Goal: Information Seeking & Learning: Learn about a topic

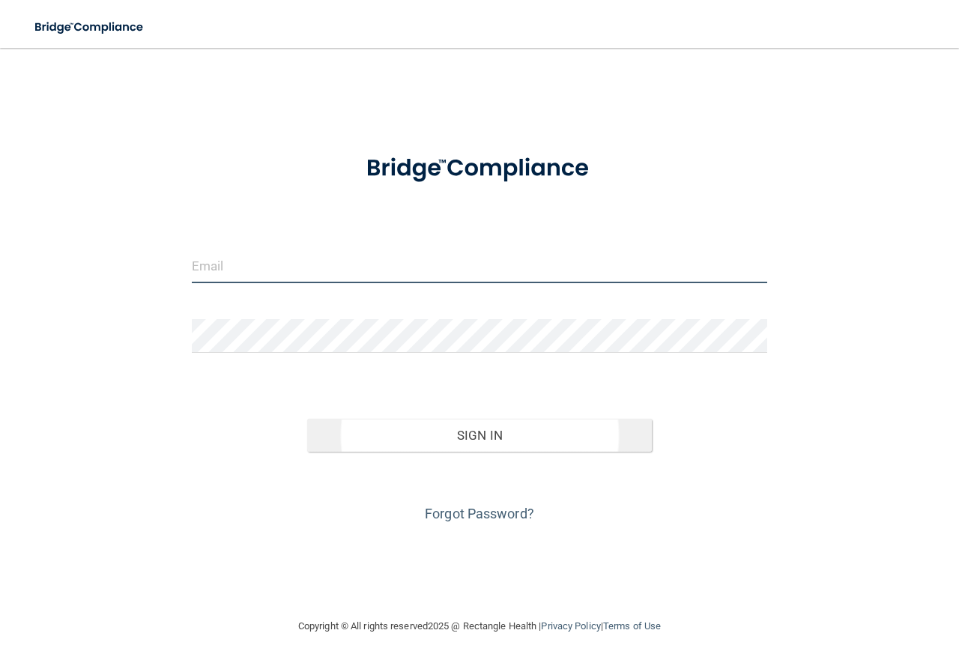
type input "[EMAIL_ADDRESS][DOMAIN_NAME]"
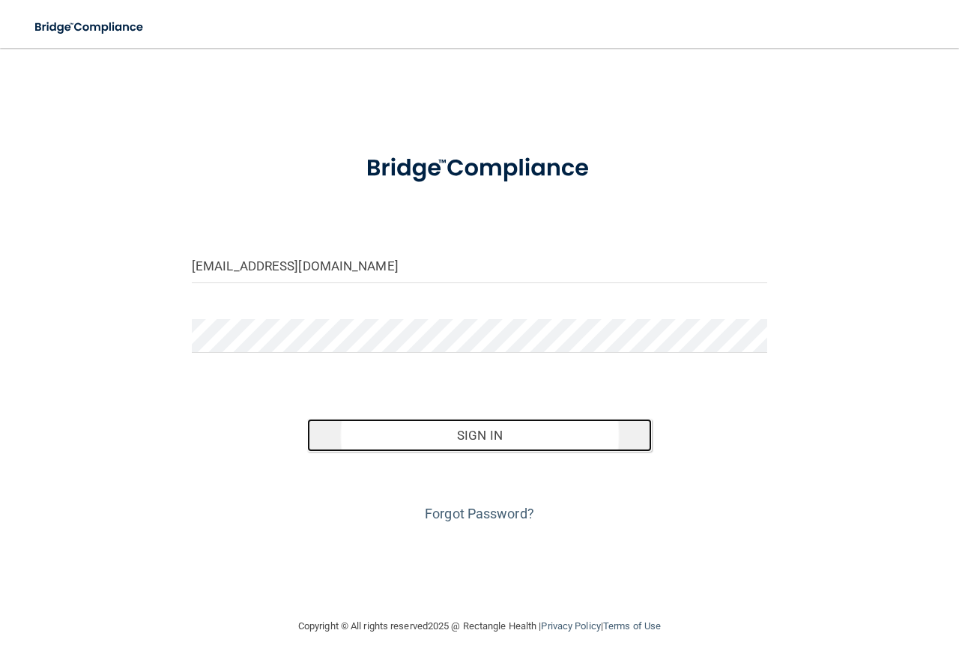
click at [496, 429] on button "Sign In" at bounding box center [479, 435] width 345 height 33
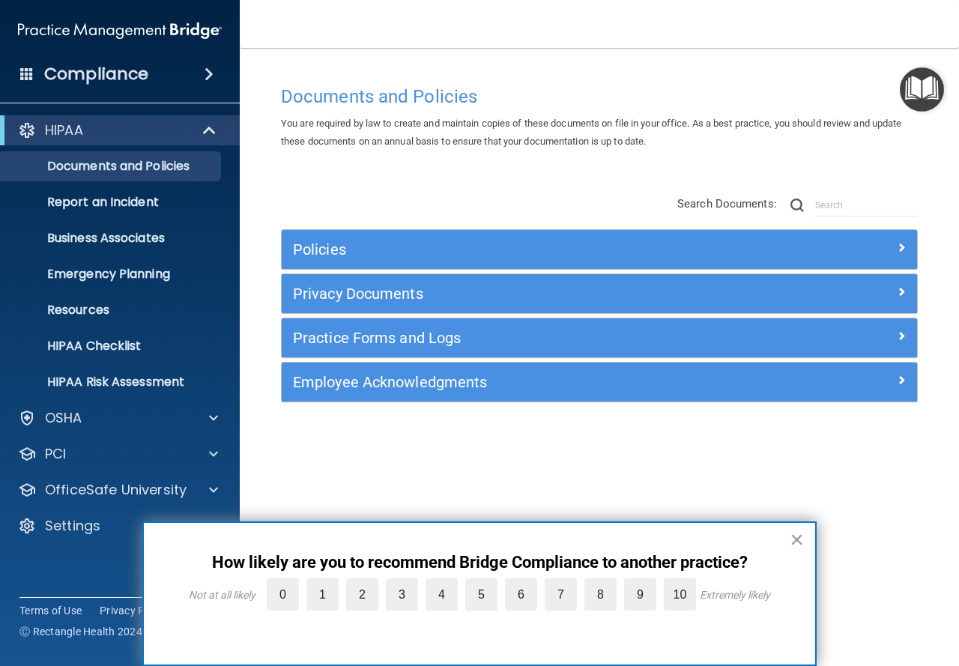
click at [797, 535] on button "×" at bounding box center [796, 539] width 14 height 24
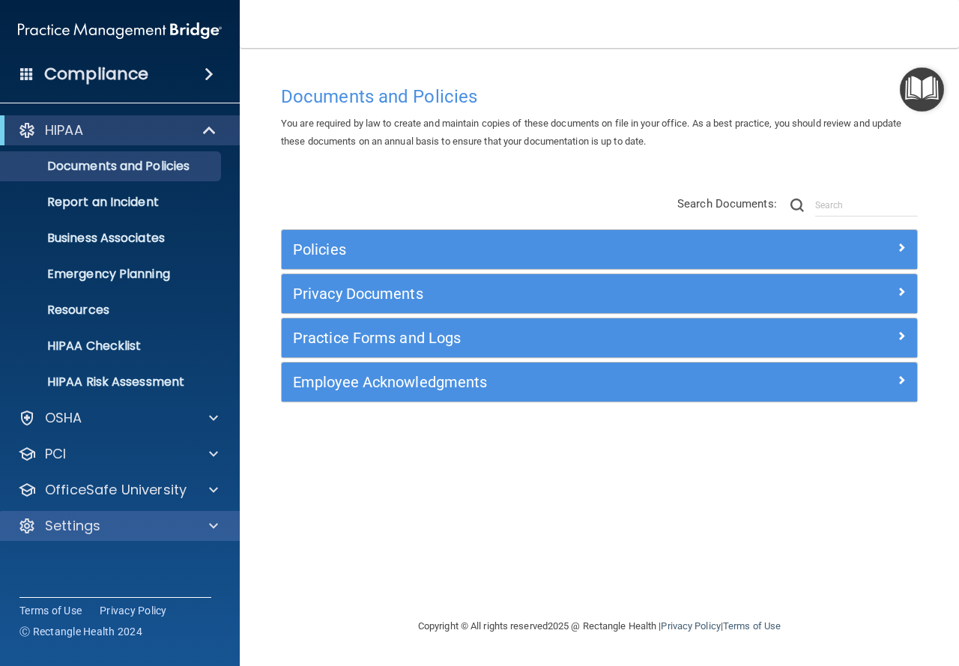
click at [131, 513] on div "Settings" at bounding box center [120, 526] width 240 height 30
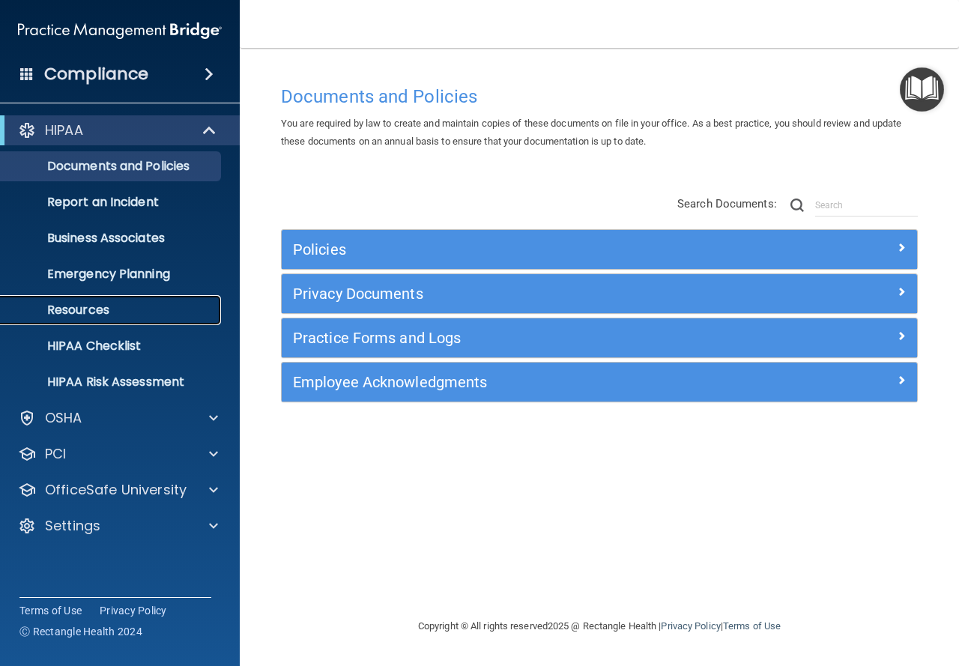
click at [97, 315] on p "Resources" at bounding box center [112, 310] width 204 height 15
click at [833, 198] on input "text" at bounding box center [866, 205] width 103 height 22
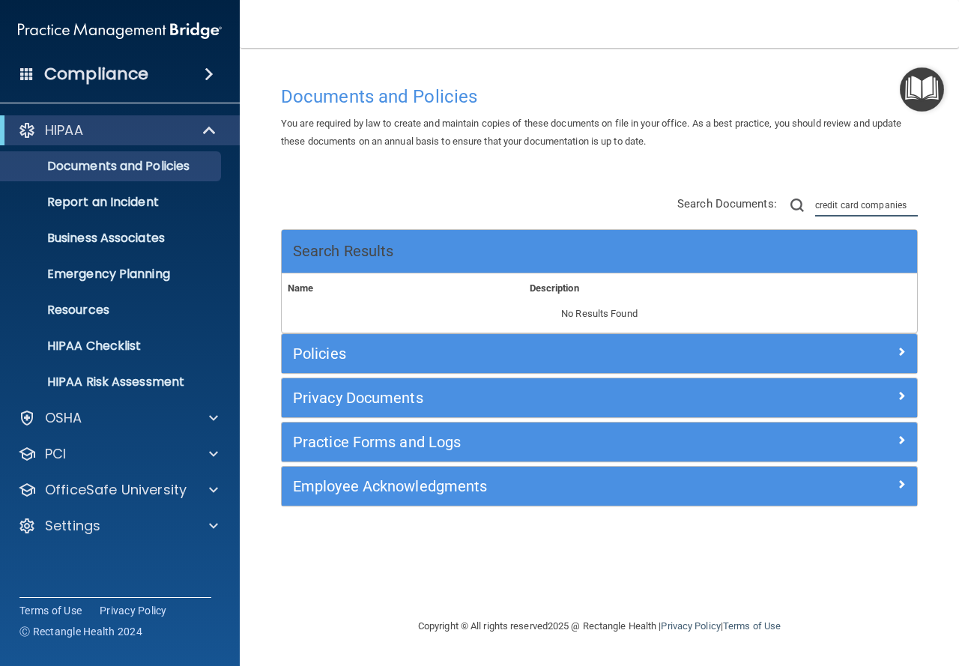
type input "credit card companies"
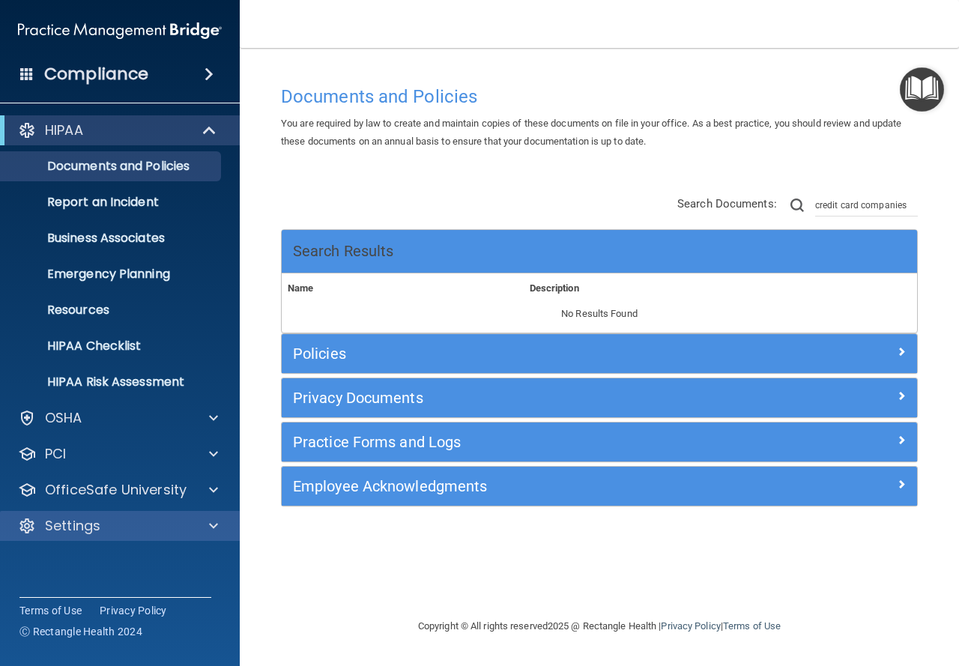
click at [183, 514] on div "Settings" at bounding box center [120, 526] width 240 height 30
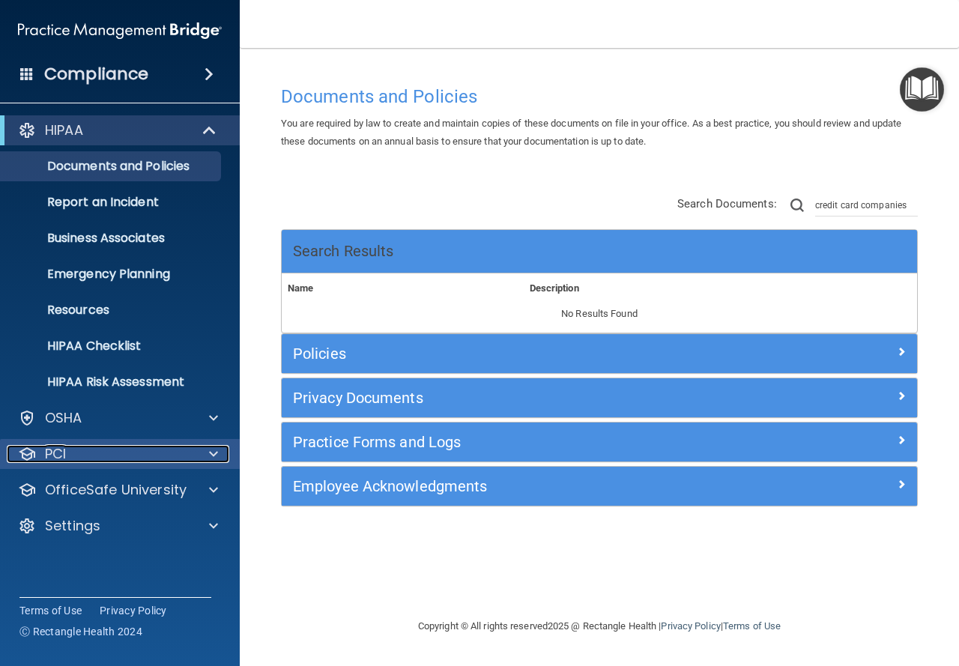
click at [206, 461] on div at bounding box center [210, 454] width 37 height 18
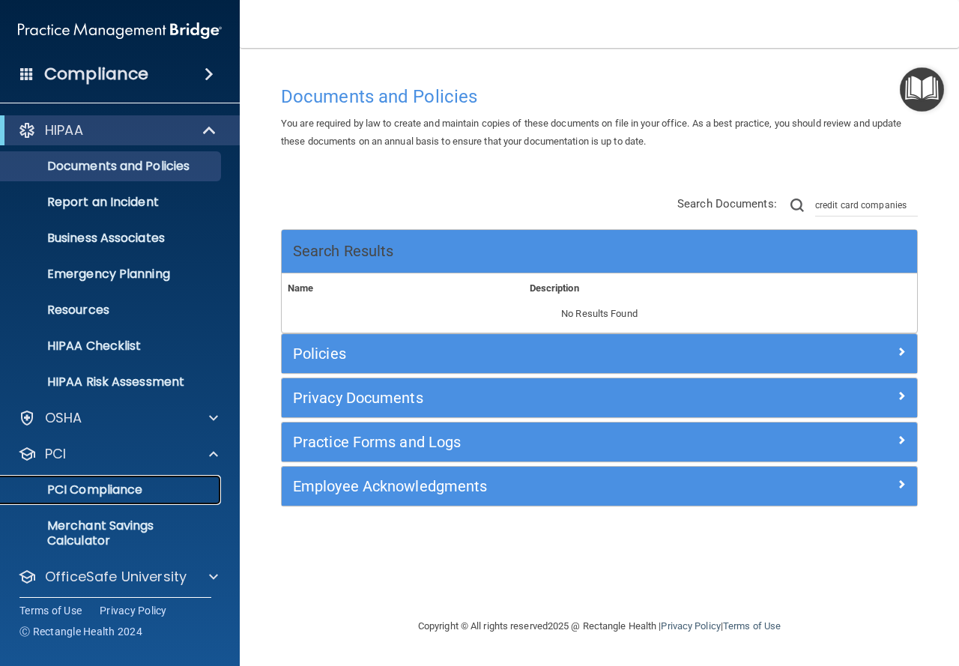
click at [112, 495] on p "PCI Compliance" at bounding box center [112, 489] width 204 height 15
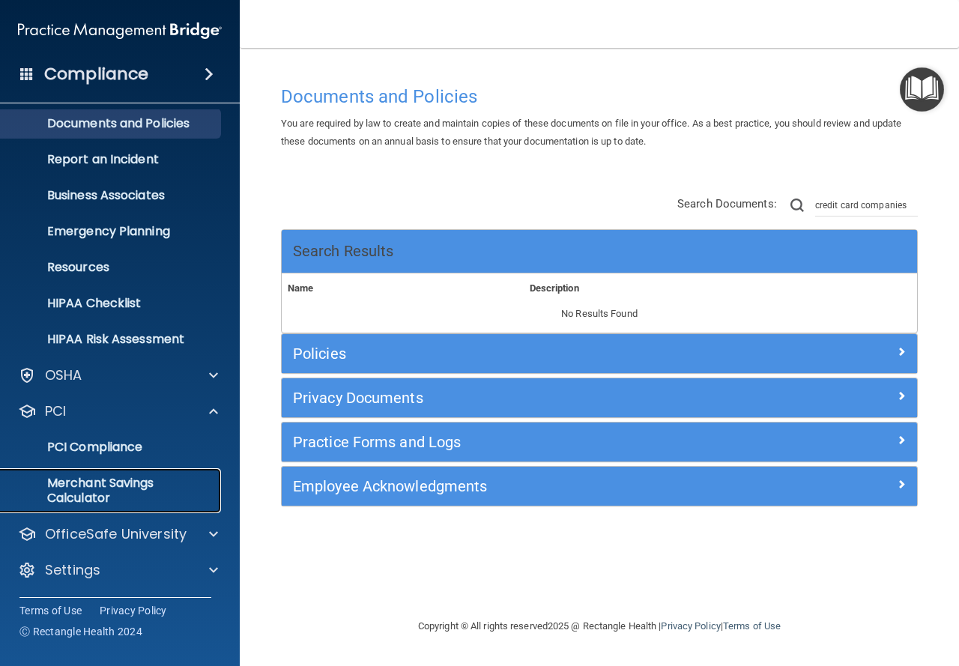
click at [123, 481] on p "Merchant Savings Calculator" at bounding box center [112, 491] width 204 height 30
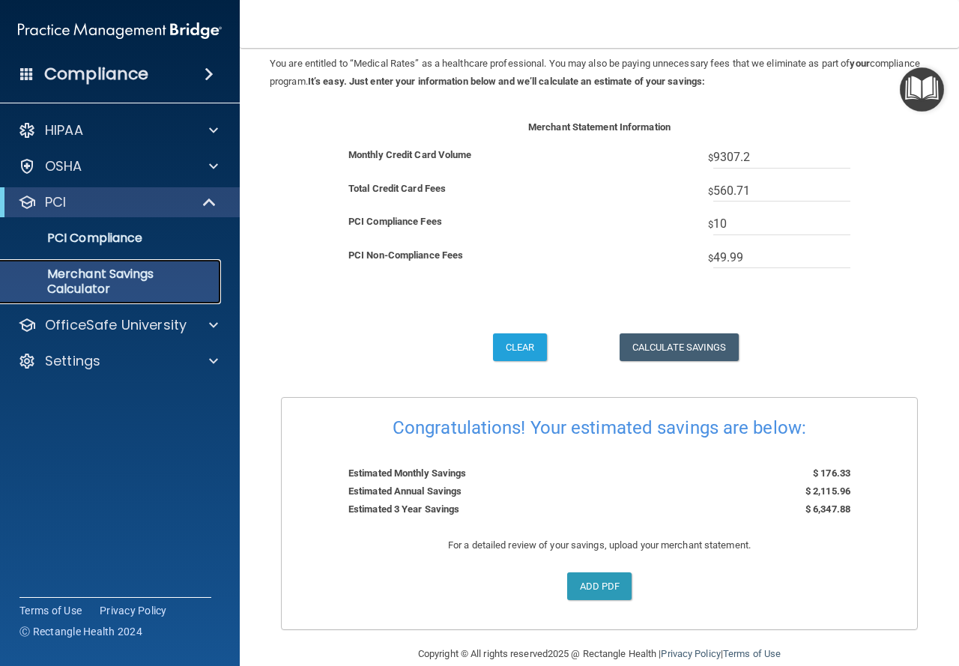
scroll to position [69, 0]
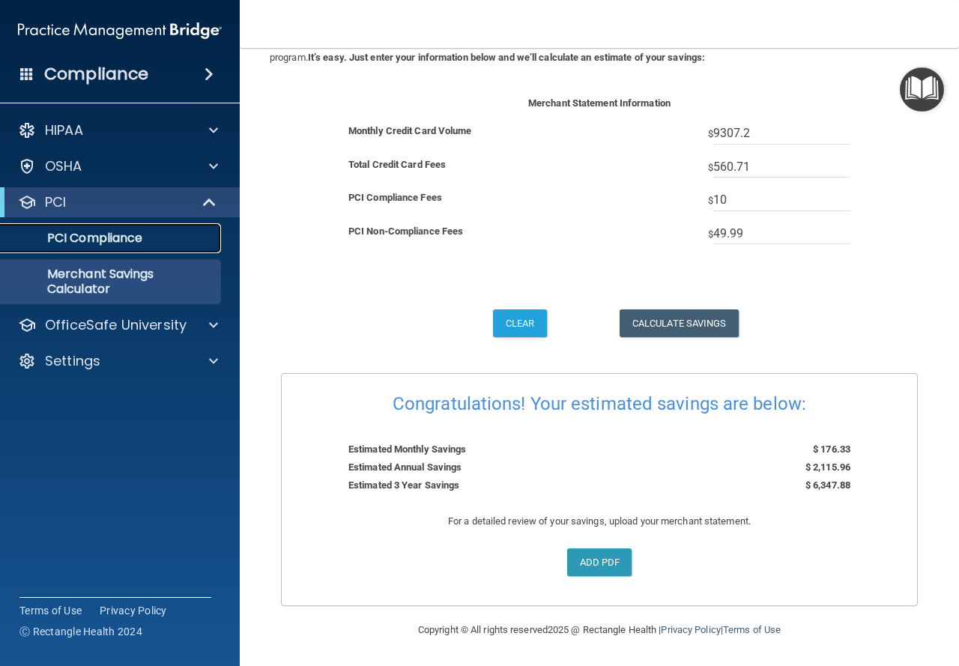
click at [112, 232] on p "PCI Compliance" at bounding box center [112, 238] width 204 height 15
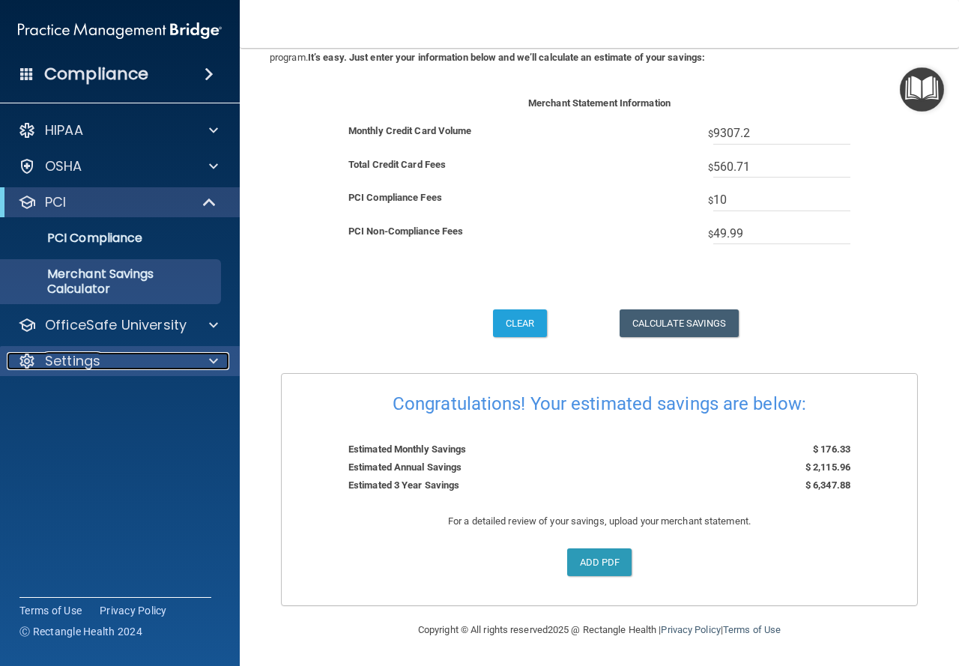
click at [186, 352] on div "Settings" at bounding box center [100, 361] width 186 height 18
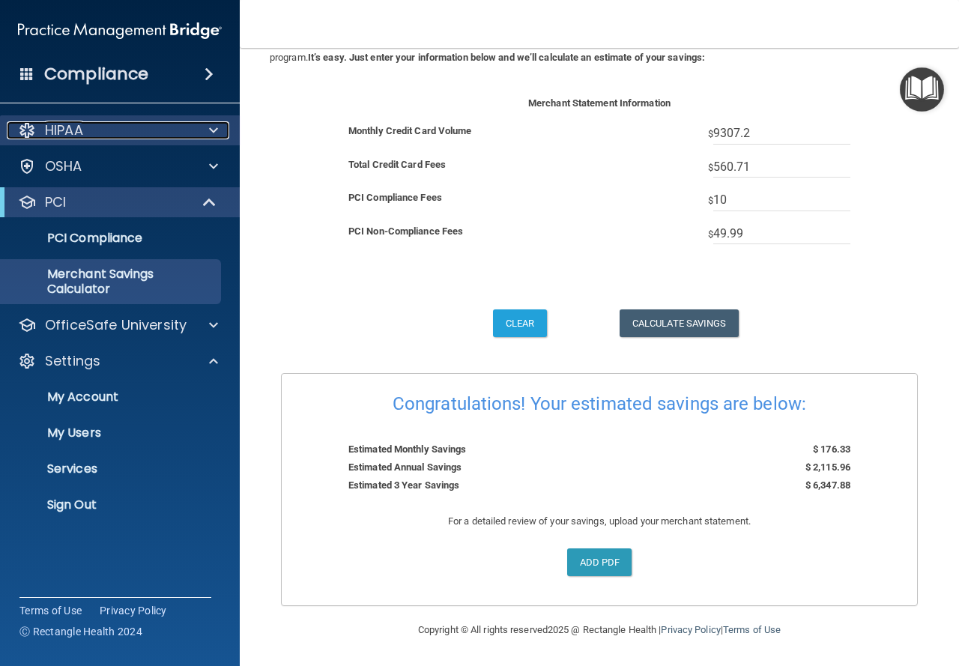
click at [207, 127] on div at bounding box center [210, 130] width 37 height 18
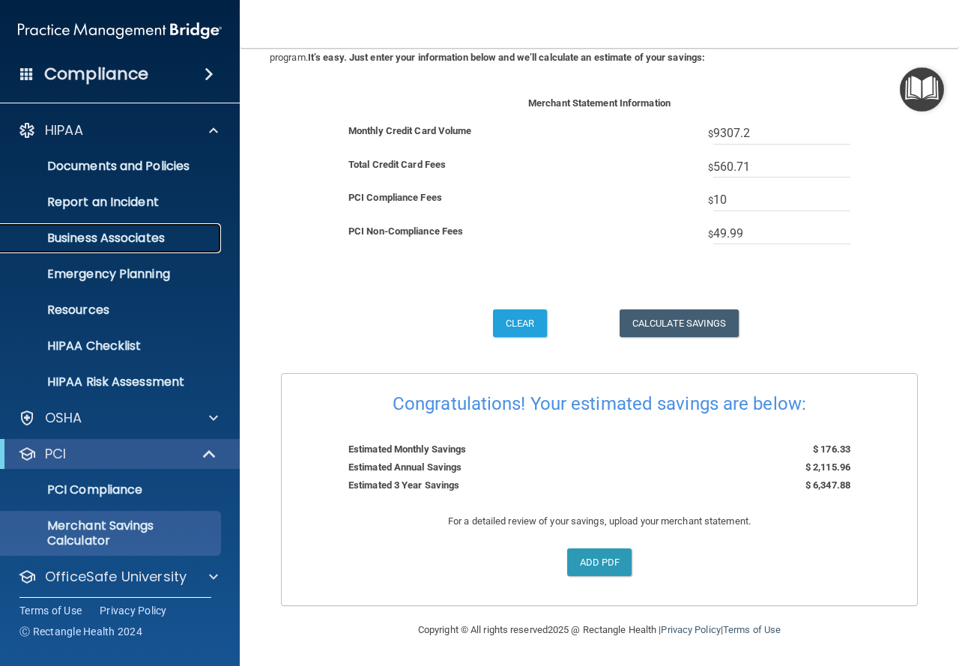
click at [157, 241] on p "Business Associates" at bounding box center [112, 238] width 204 height 15
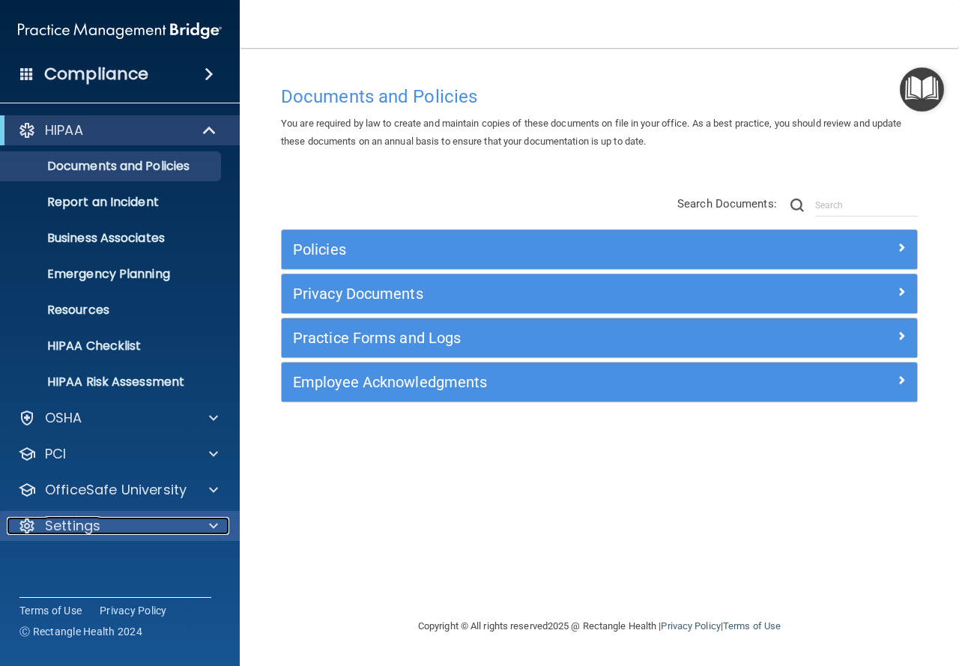
click at [152, 518] on div "Settings" at bounding box center [100, 526] width 186 height 18
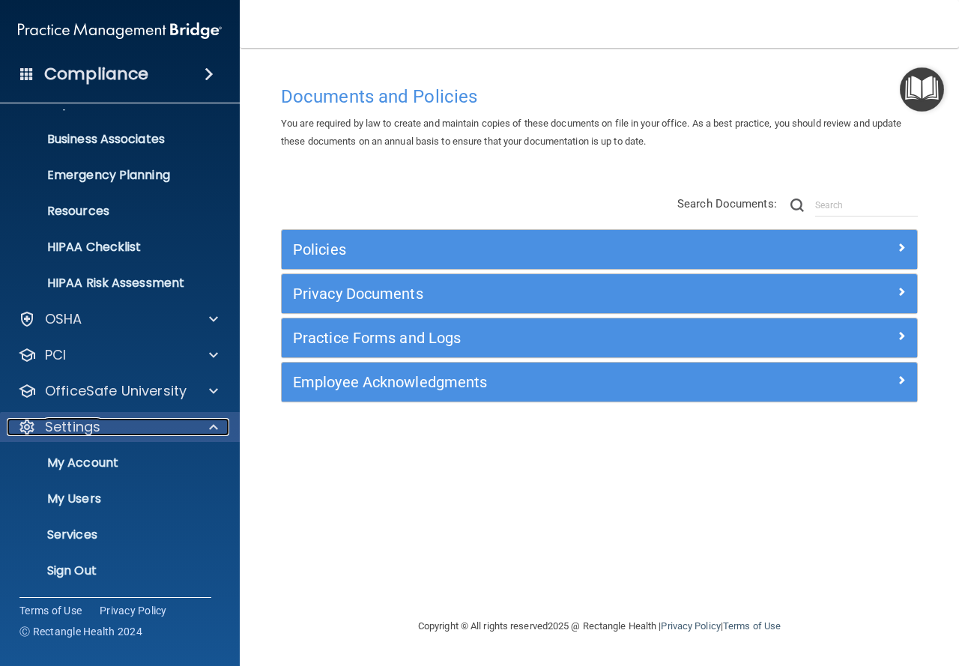
scroll to position [100, 0]
click at [33, 78] on span at bounding box center [26, 73] width 13 height 13
